Goal: Transaction & Acquisition: Purchase product/service

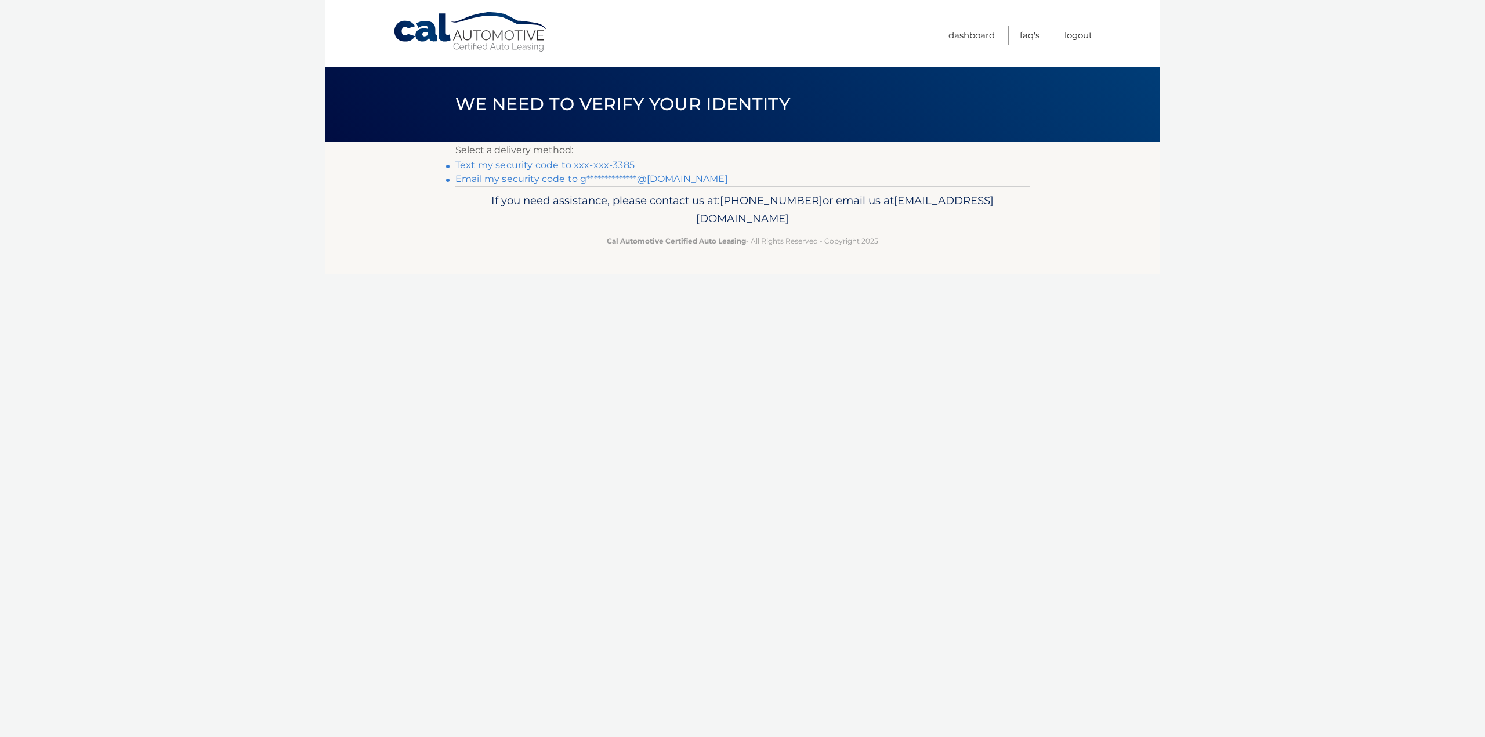
click at [559, 164] on link "Text my security code to xxx-xxx-3385" at bounding box center [544, 164] width 179 height 11
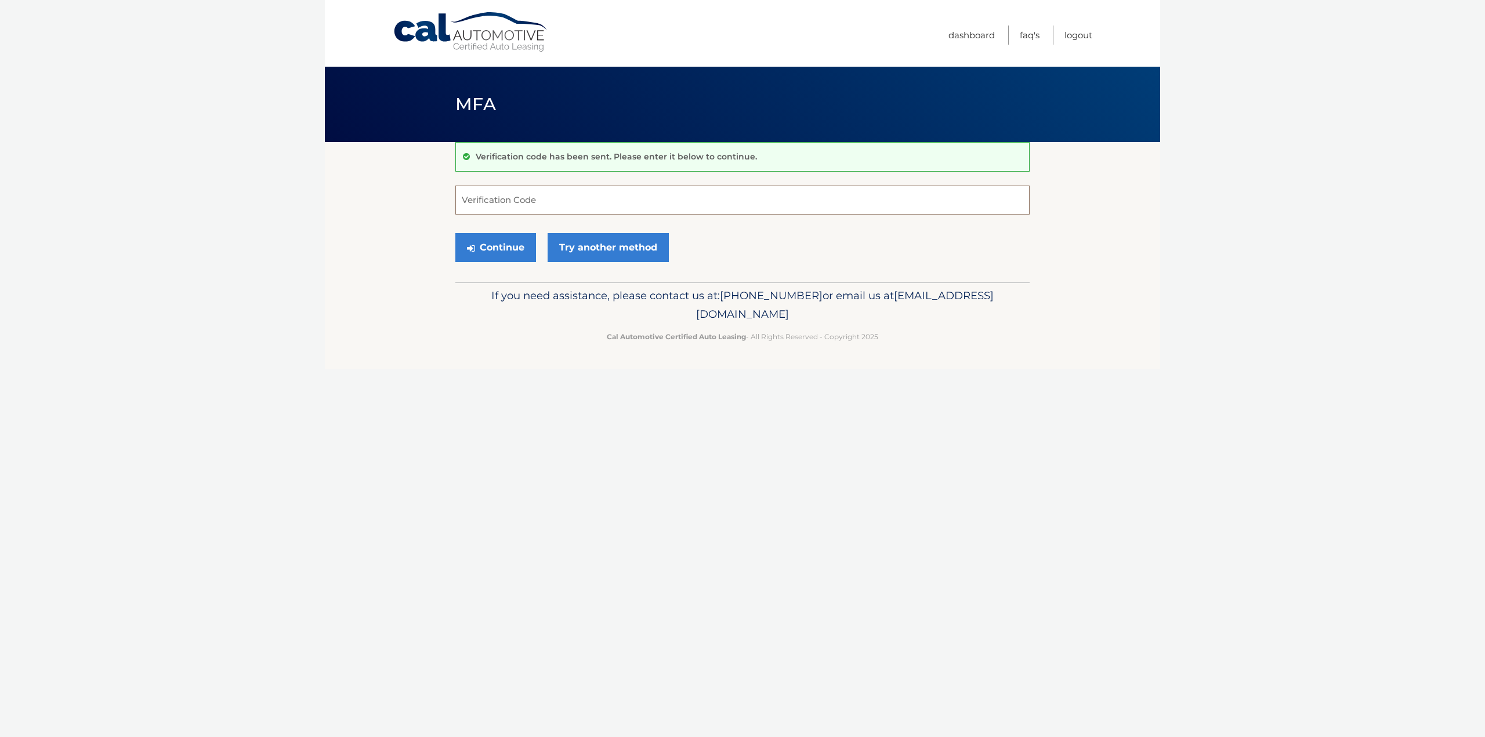
click at [569, 198] on input "Verification Code" at bounding box center [742, 200] width 574 height 29
type input "697127"
click at [455, 233] on button "Continue" at bounding box center [495, 247] width 81 height 29
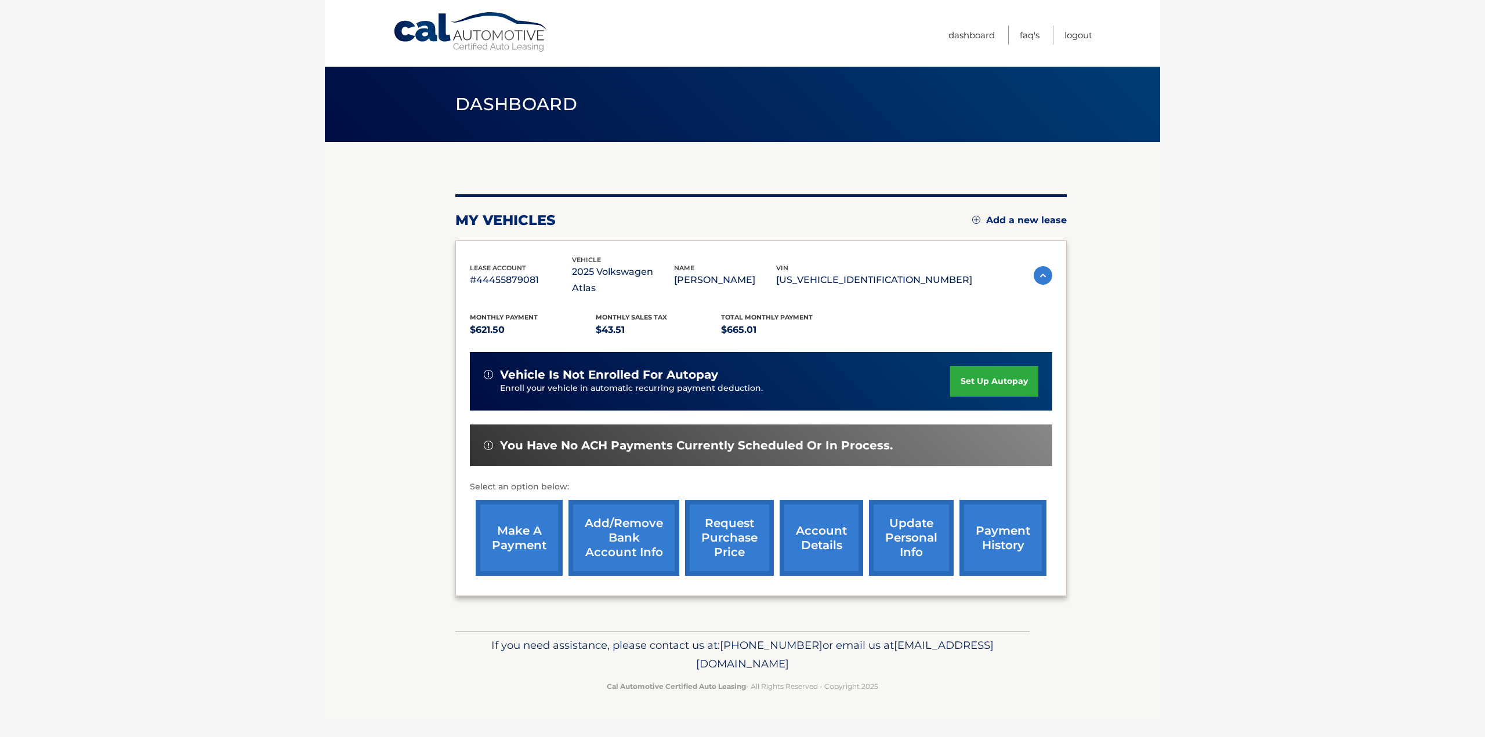
click at [521, 525] on link "make a payment" at bounding box center [519, 538] width 87 height 76
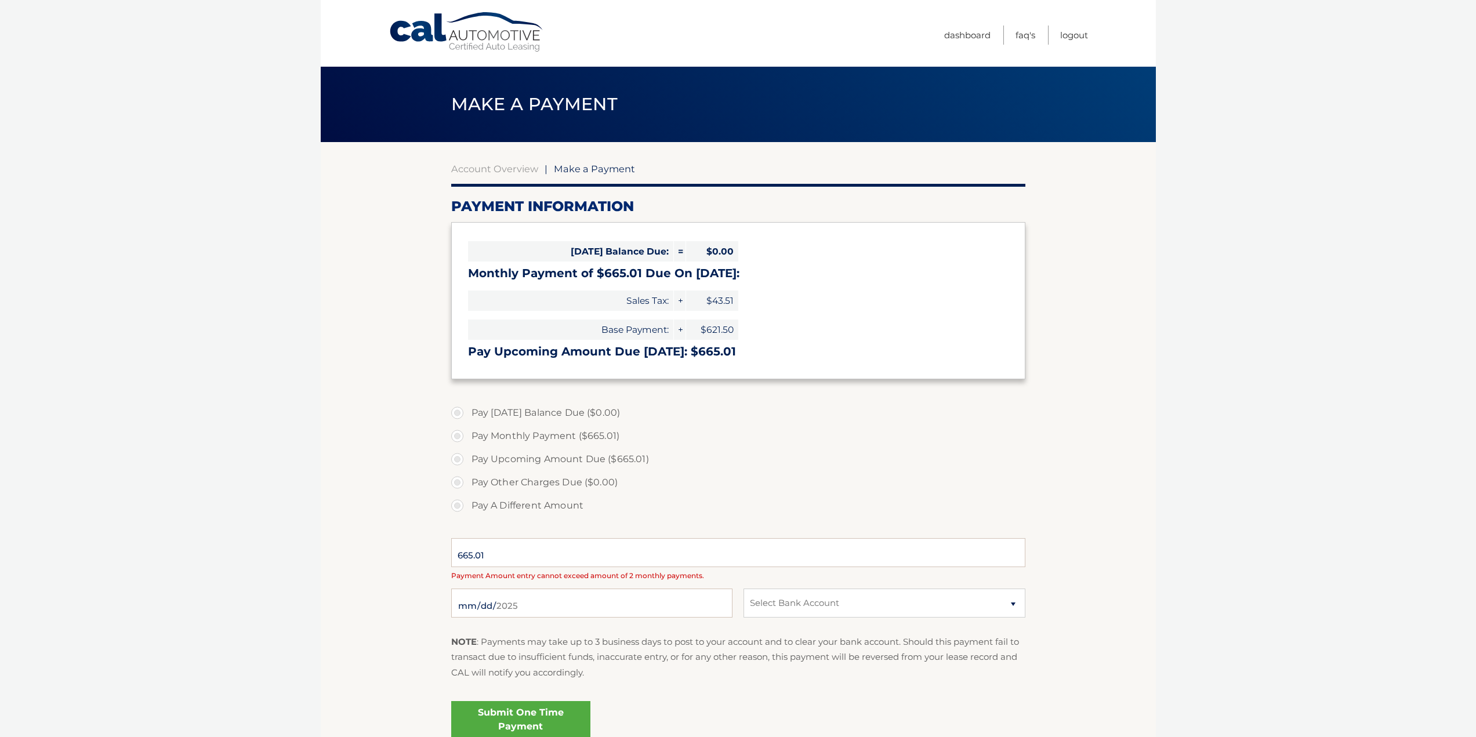
select select "M2I5YzczYzUtM2M5YS00NjU4LTljMmMtNTBkYjAwMDllOGZk"
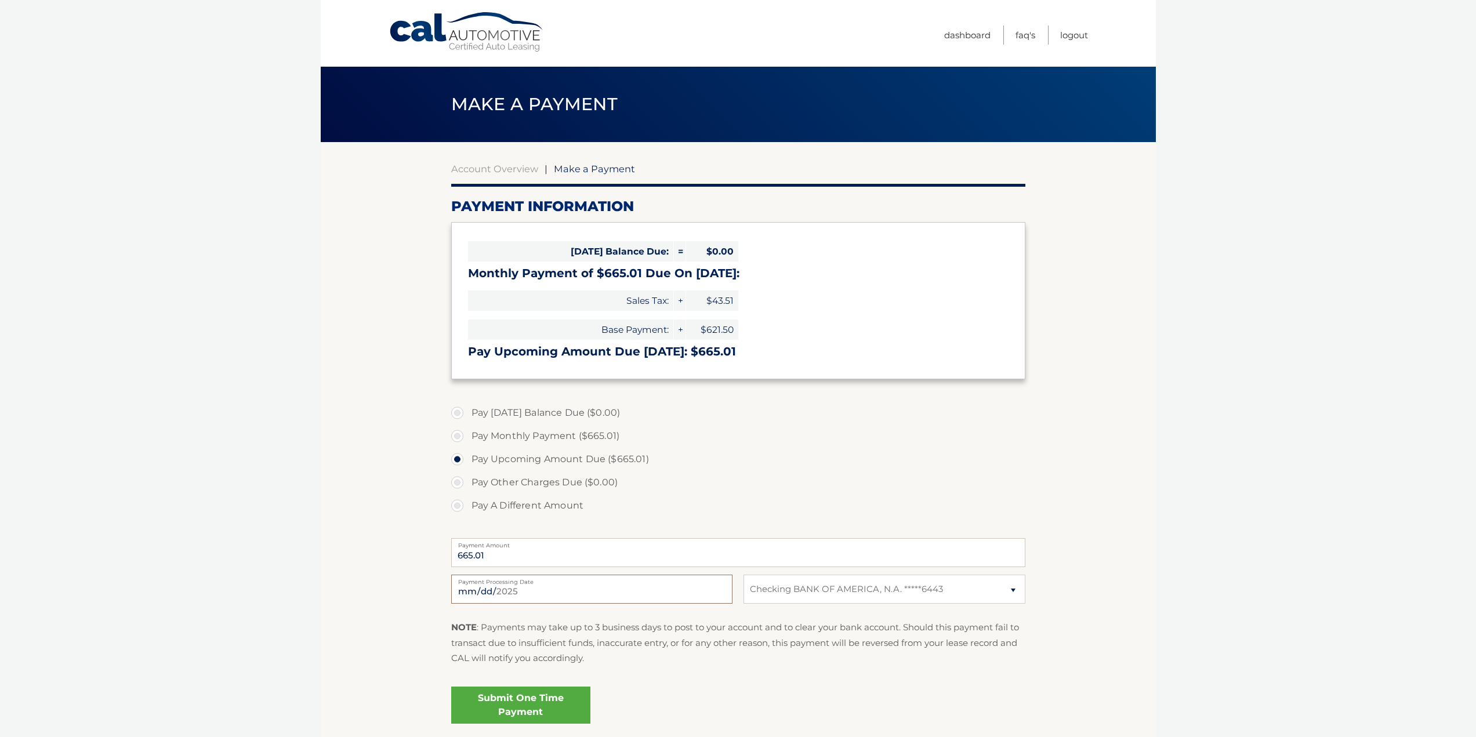
click at [503, 590] on input "[DATE]" at bounding box center [591, 589] width 281 height 29
click at [504, 590] on input "2025-10-01" at bounding box center [591, 589] width 281 height 29
type input "2025-10-05"
click at [557, 697] on link "Submit One Time Payment" at bounding box center [520, 705] width 139 height 37
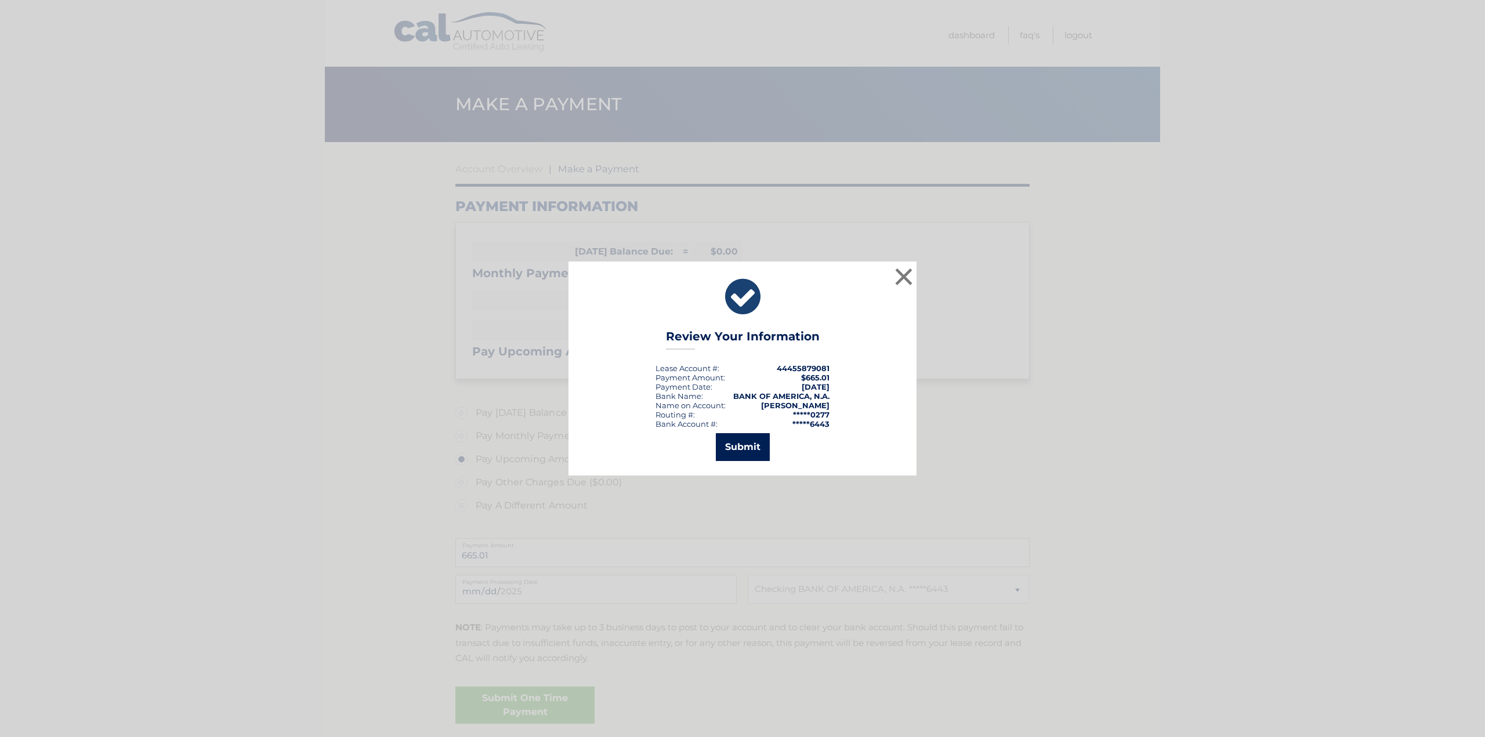
click at [763, 451] on button "Submit" at bounding box center [743, 447] width 54 height 28
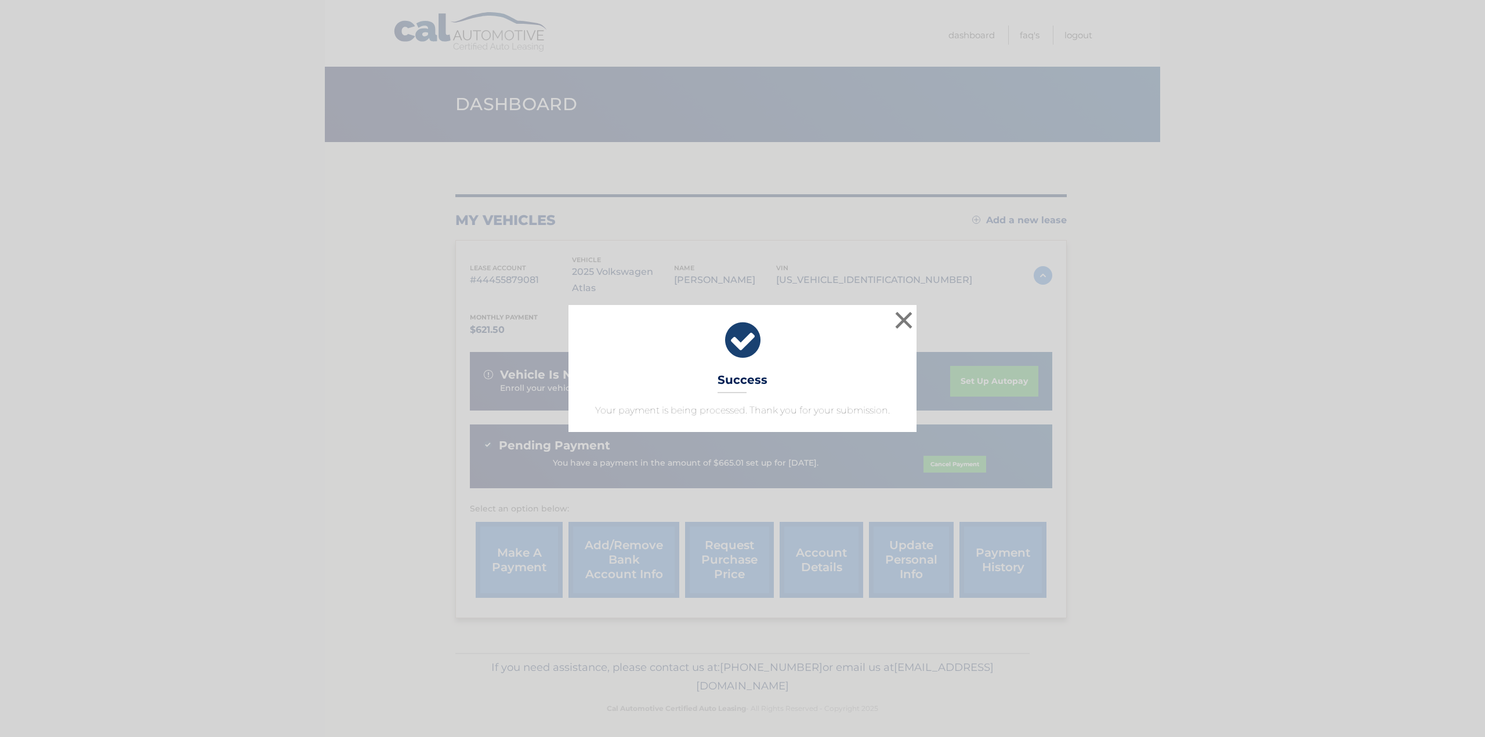
click at [731, 389] on h3 "Success" at bounding box center [742, 383] width 50 height 20
click at [904, 314] on button "×" at bounding box center [903, 320] width 23 height 23
